Goal: Check status: Check status

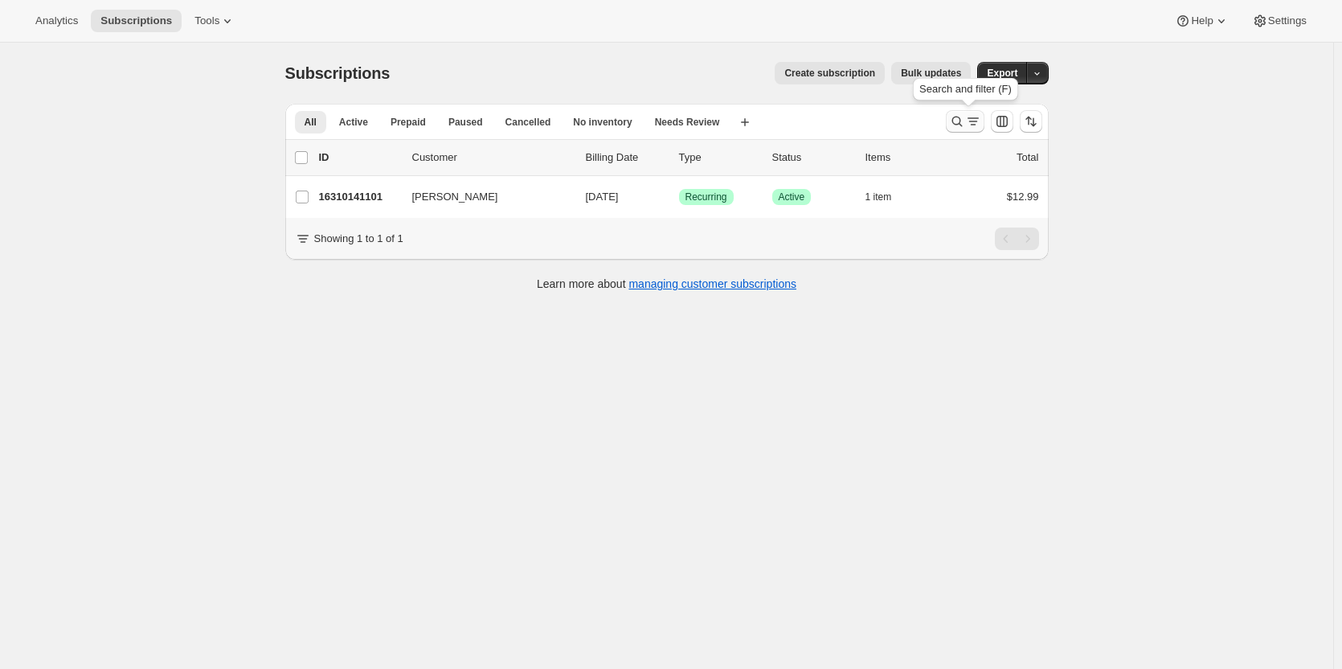
click at [954, 124] on icon "Search and filter results" at bounding box center [957, 121] width 16 height 16
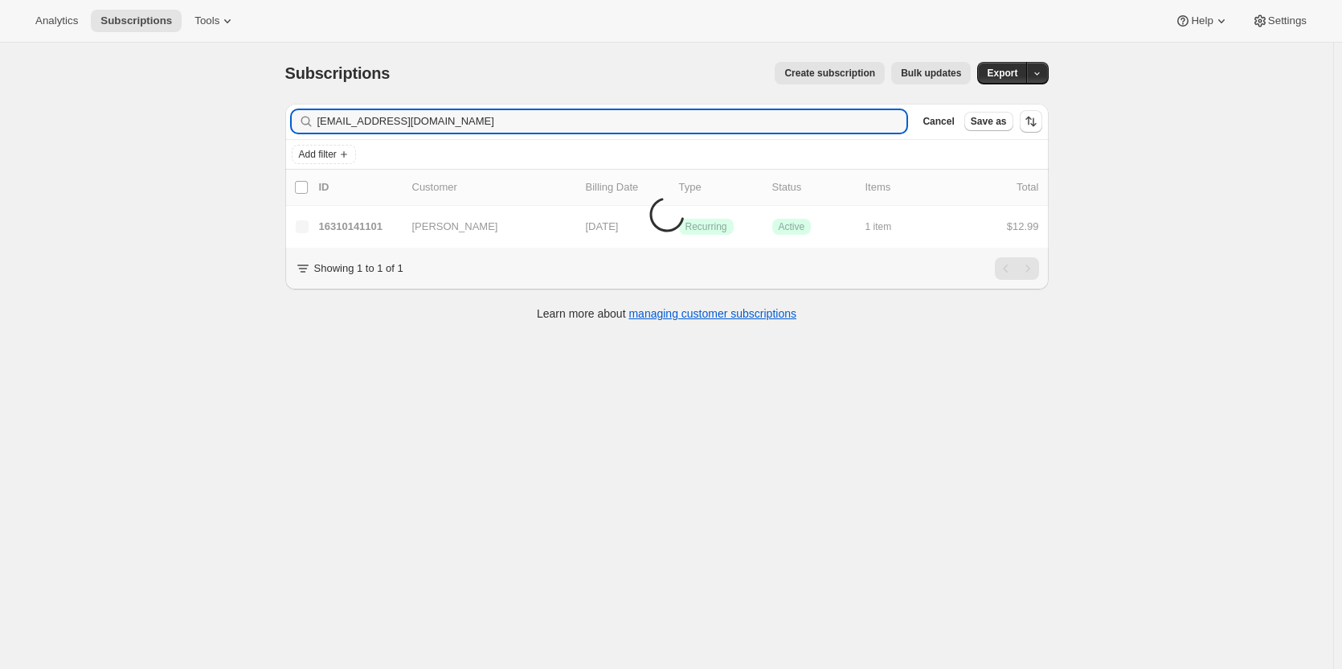
type input "[EMAIL_ADDRESS][DOMAIN_NAME]"
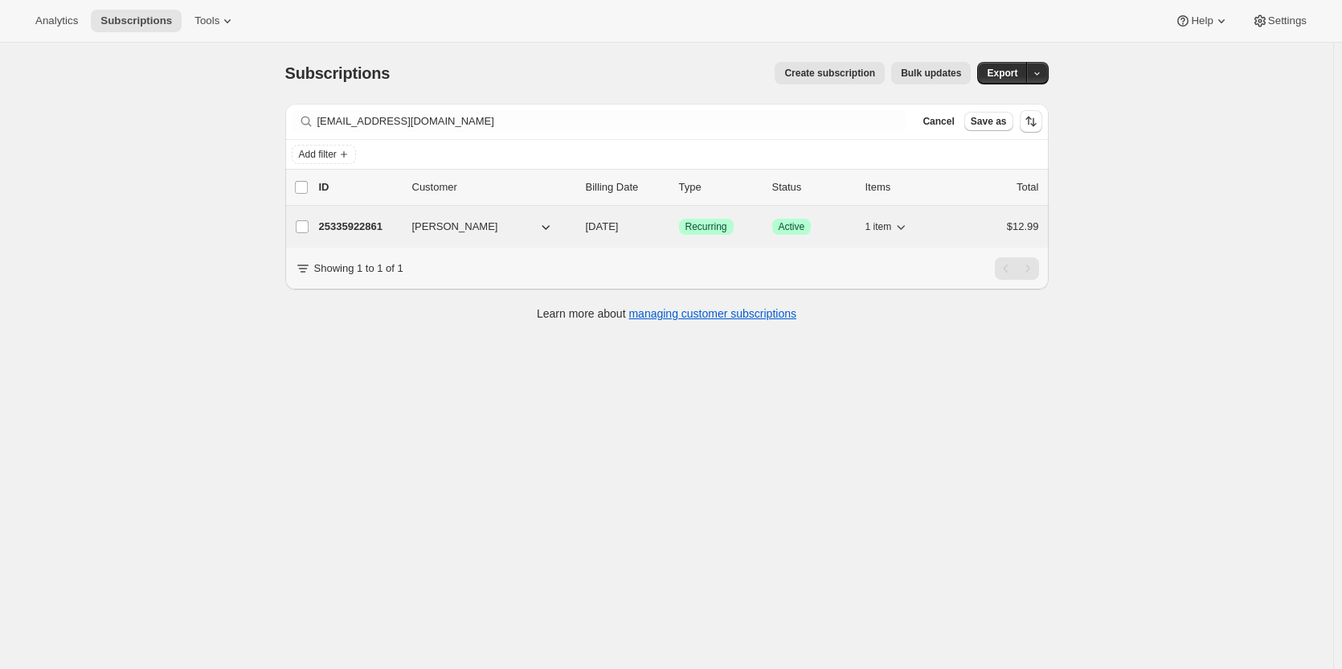
click at [366, 222] on p "25335922861" at bounding box center [359, 227] width 80 height 16
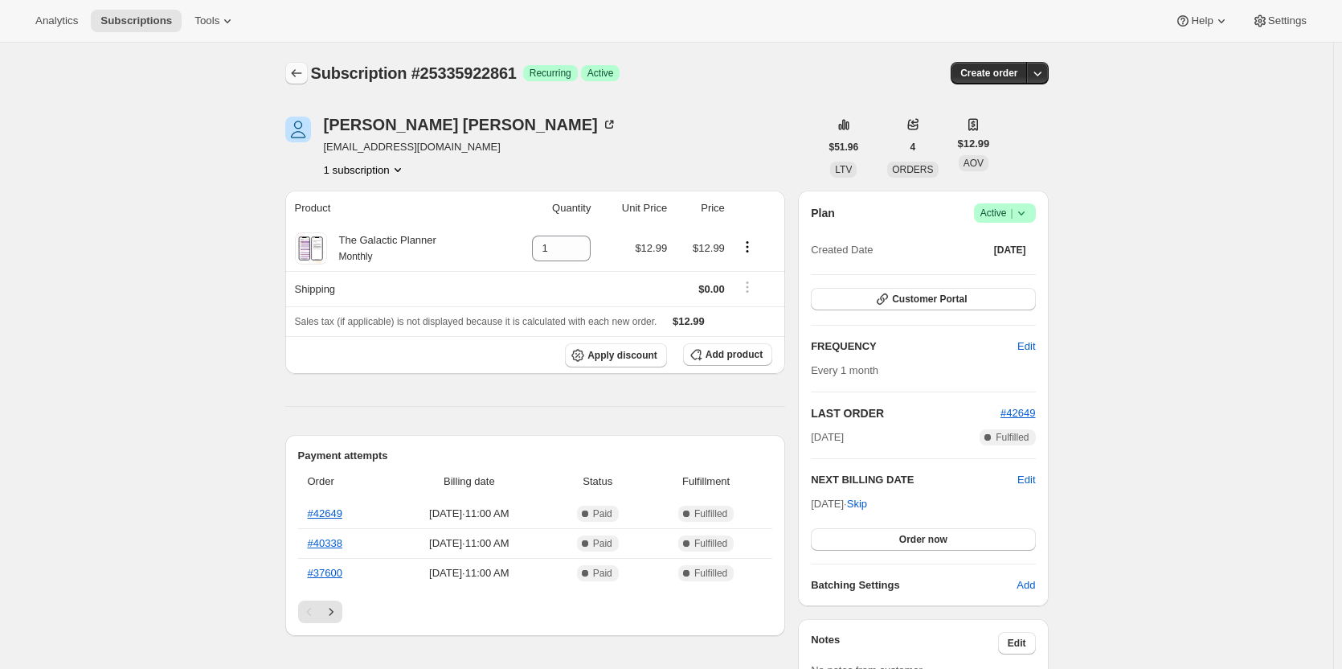
click at [298, 73] on icon "Subscriptions" at bounding box center [297, 73] width 16 height 16
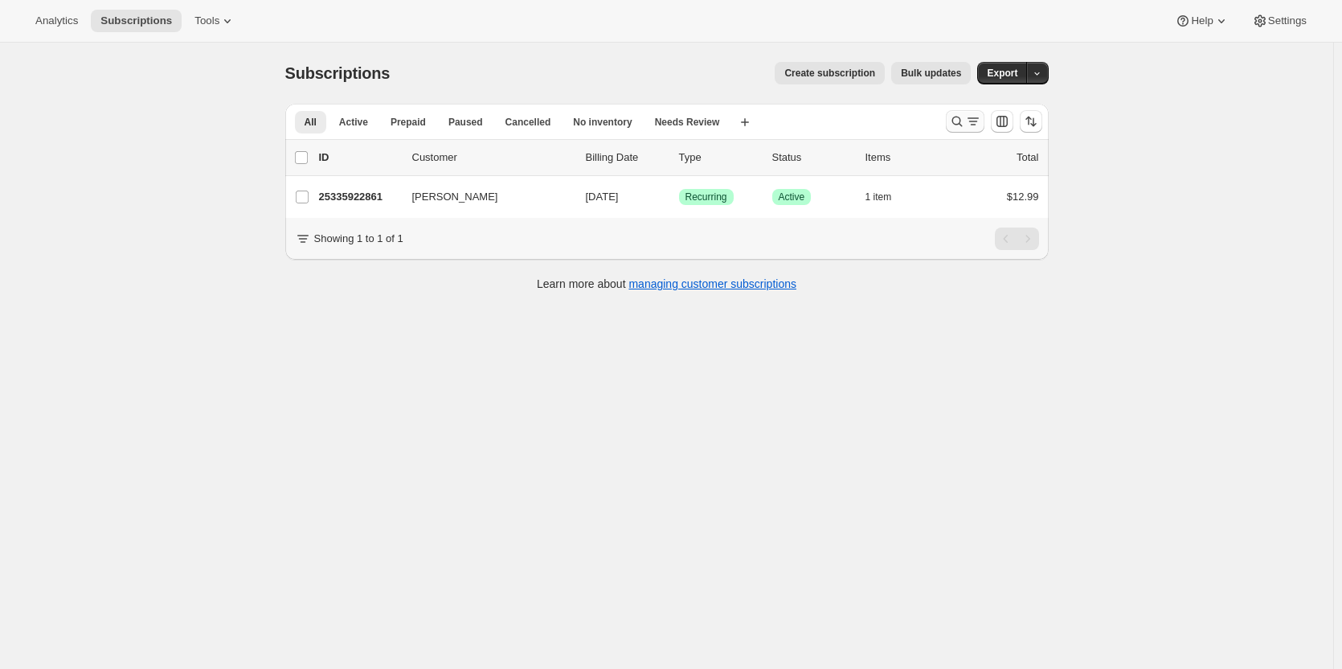
click at [957, 122] on icon "Search and filter results" at bounding box center [957, 121] width 16 height 16
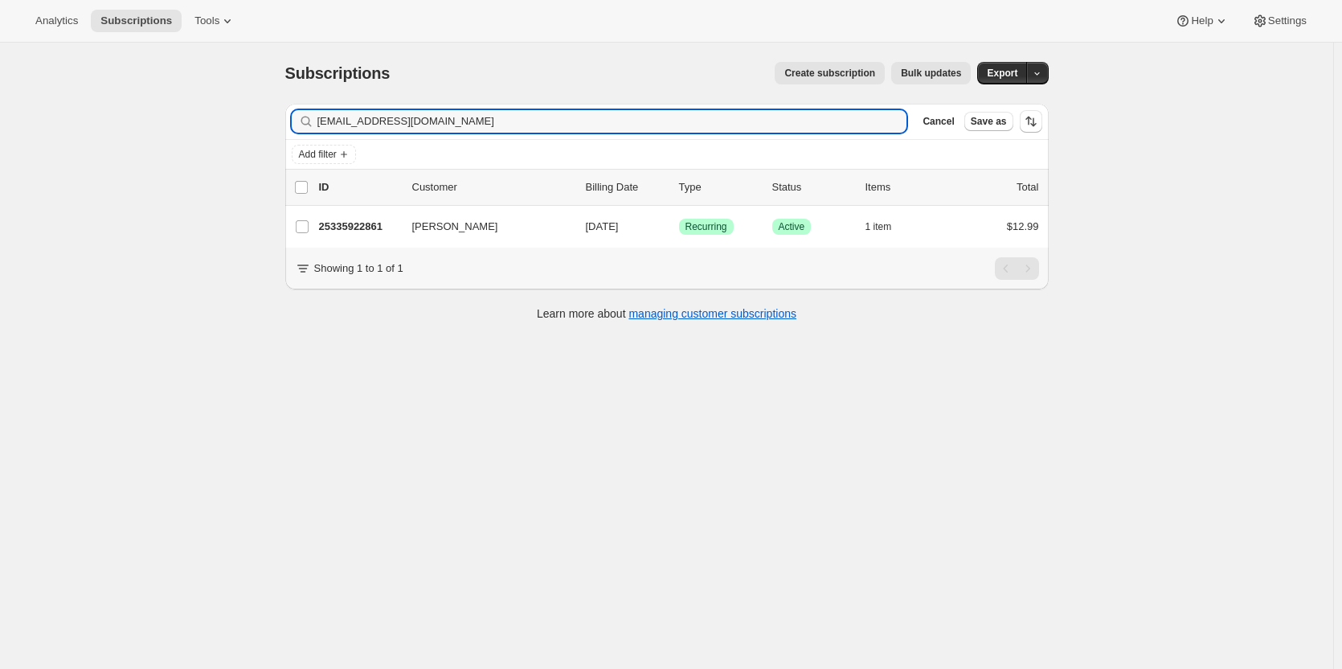
type input "[EMAIL_ADDRESS][DOMAIN_NAME]"
click at [402, 120] on input "[EMAIL_ADDRESS][DOMAIN_NAME]" at bounding box center [598, 121] width 561 height 23
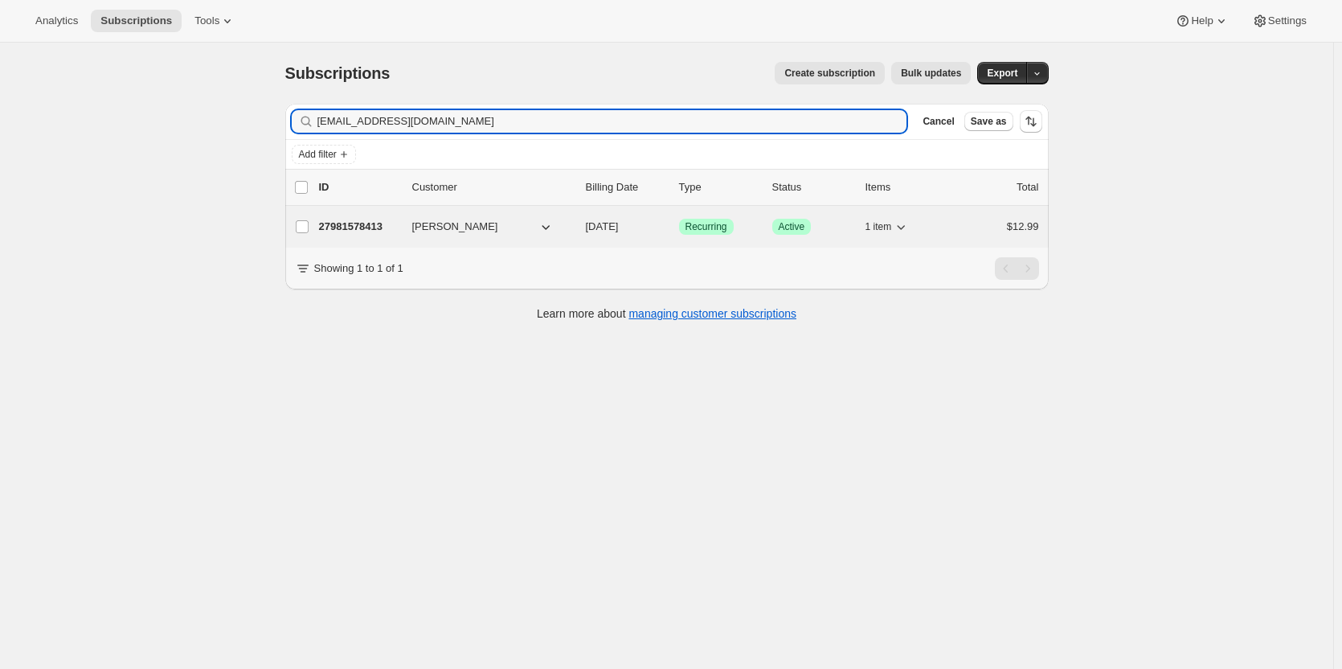
click at [349, 219] on p "27981578413" at bounding box center [359, 227] width 80 height 16
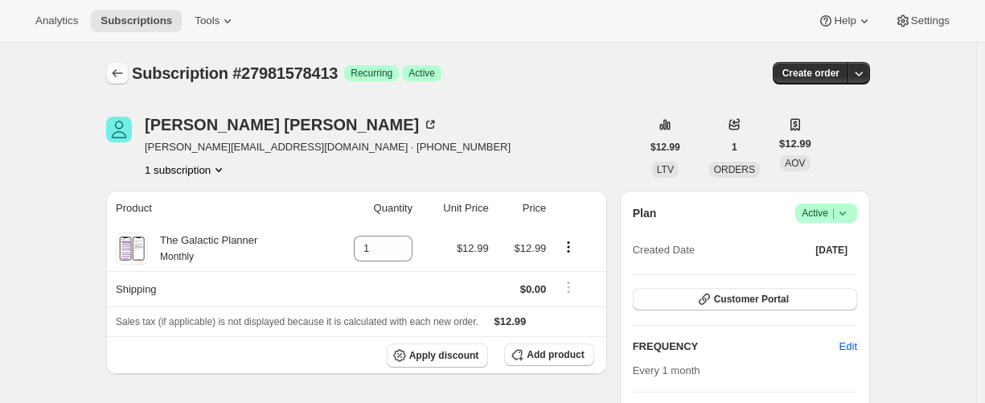
click at [120, 72] on icon "Subscriptions" at bounding box center [117, 73] width 16 height 16
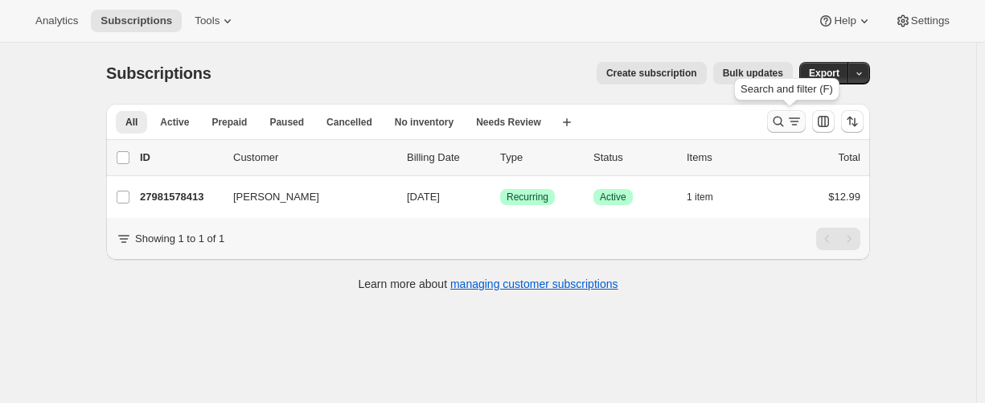
click at [783, 124] on icon "Search and filter results" at bounding box center [778, 121] width 16 height 16
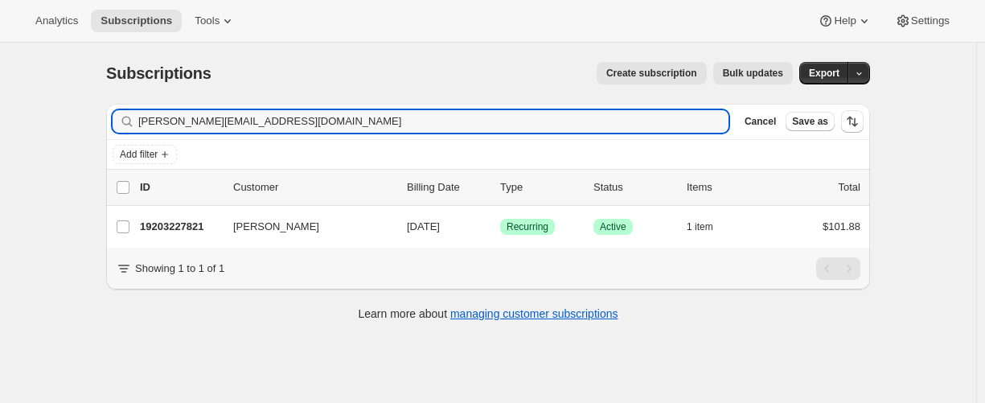
type input "[PERSON_NAME][EMAIL_ADDRESS][DOMAIN_NAME]"
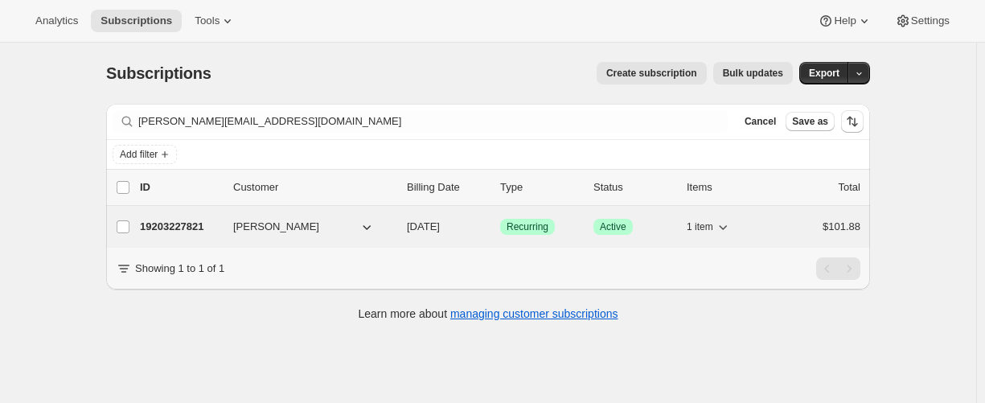
click at [187, 223] on p "19203227821" at bounding box center [180, 227] width 80 height 16
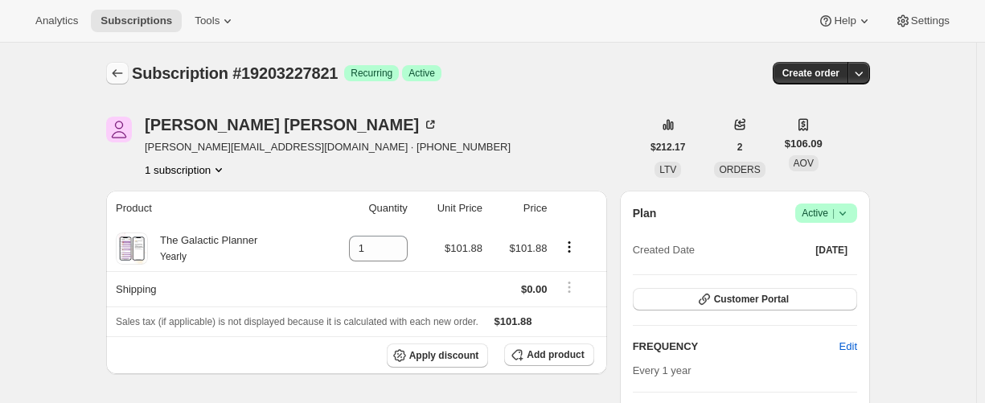
click at [125, 68] on icon "Subscriptions" at bounding box center [117, 73] width 16 height 16
